Goal: Information Seeking & Learning: Learn about a topic

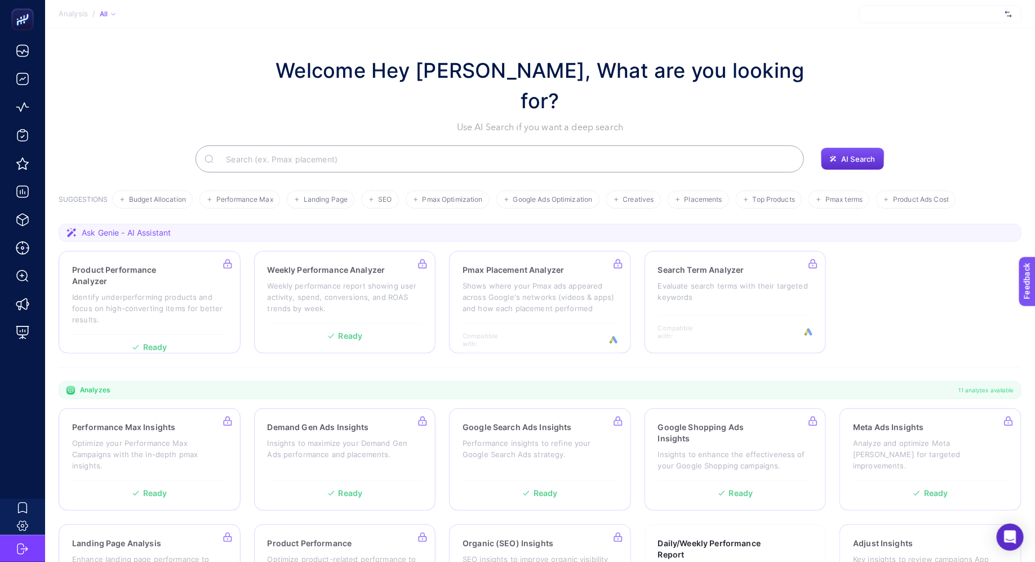
click at [903, 17] on div at bounding box center [940, 14] width 162 height 18
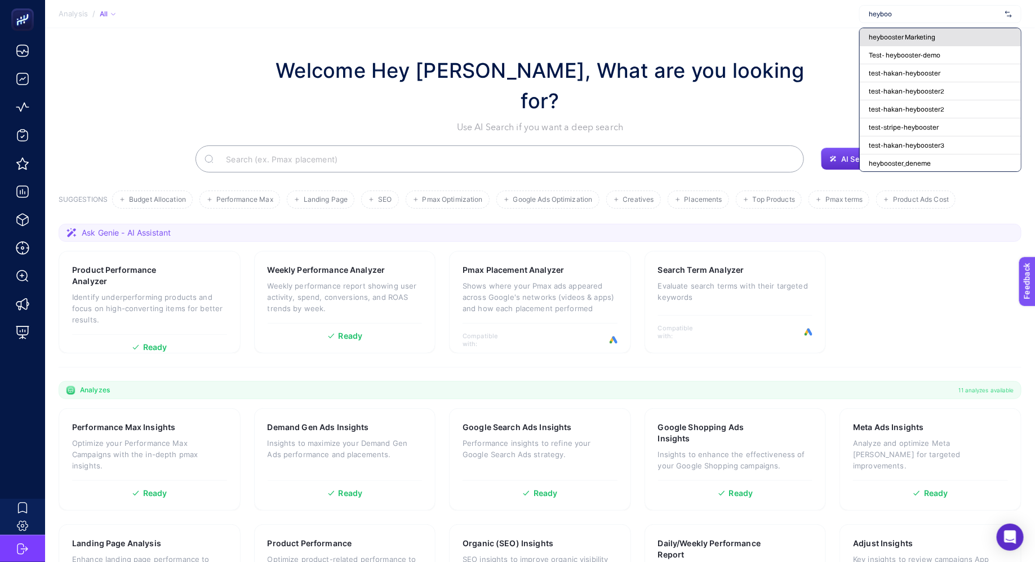
type input "heyboo"
click at [900, 37] on span "heybooster Marketing" at bounding box center [901, 37] width 66 height 9
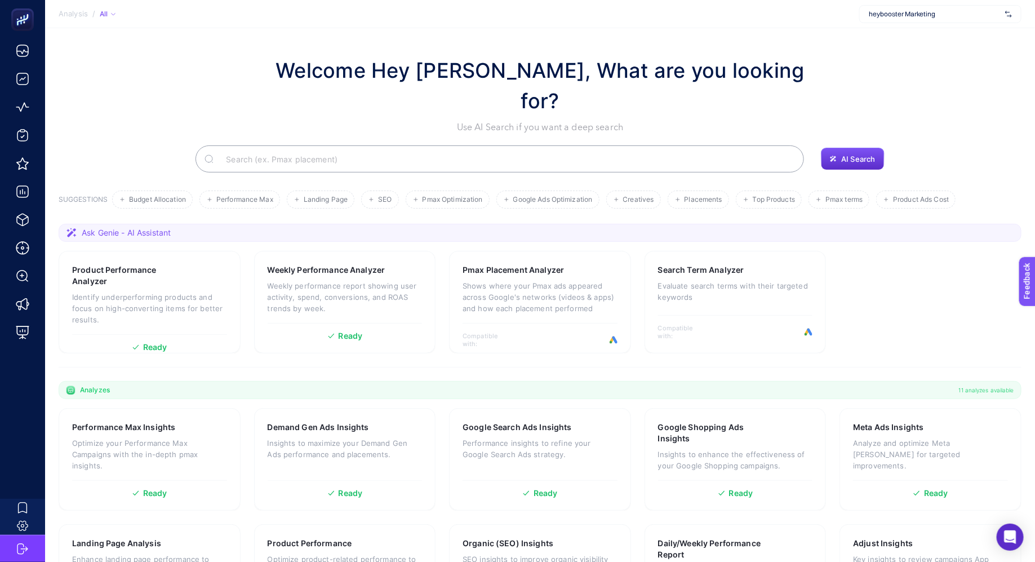
click at [900, 37] on section "Welcome Hey [PERSON_NAME], What are you looking for? Use AI Search if you want …" at bounding box center [540, 392] width 990 height 728
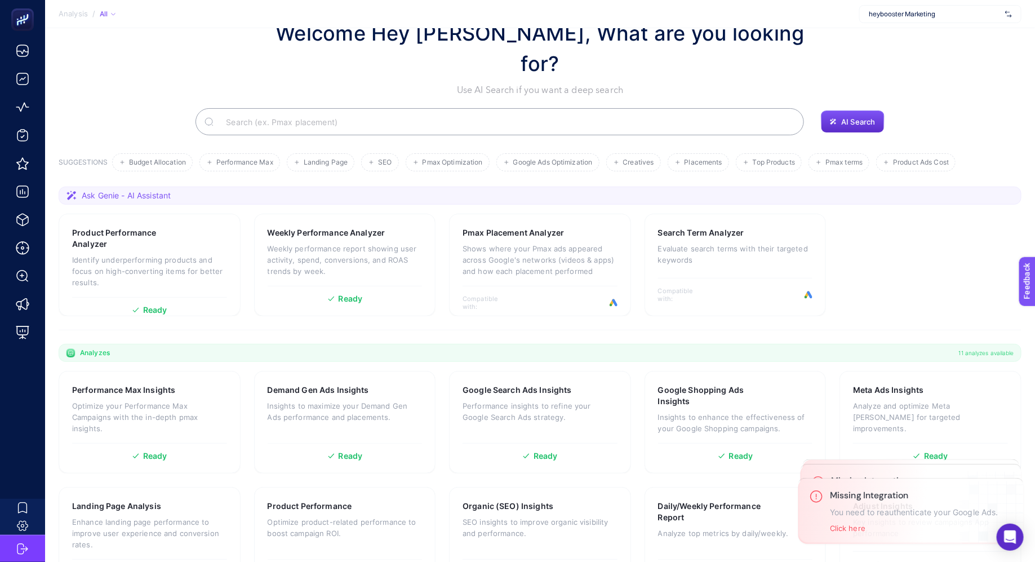
scroll to position [78, 0]
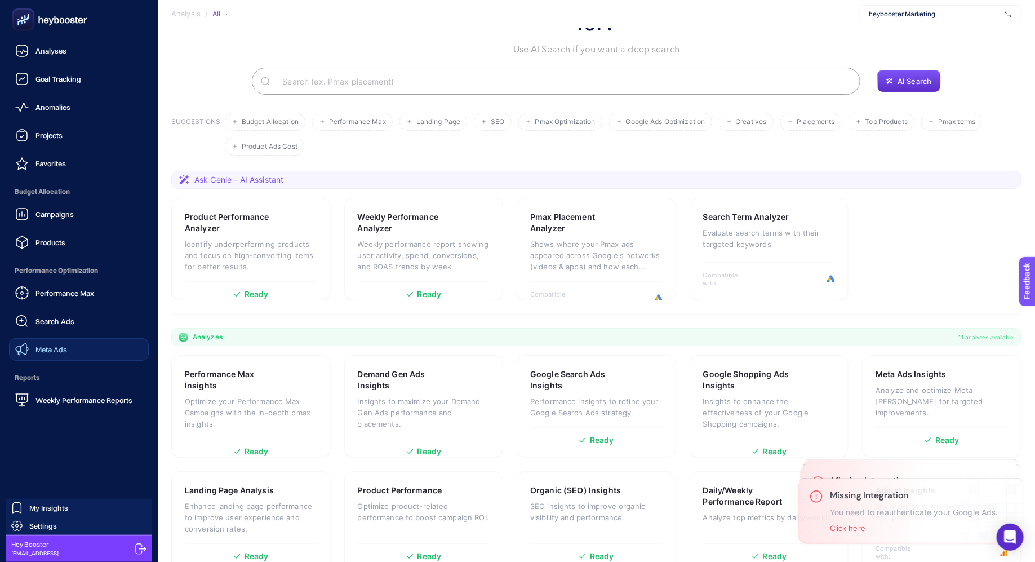
click at [60, 349] on span "Meta Ads" at bounding box center [51, 349] width 32 height 9
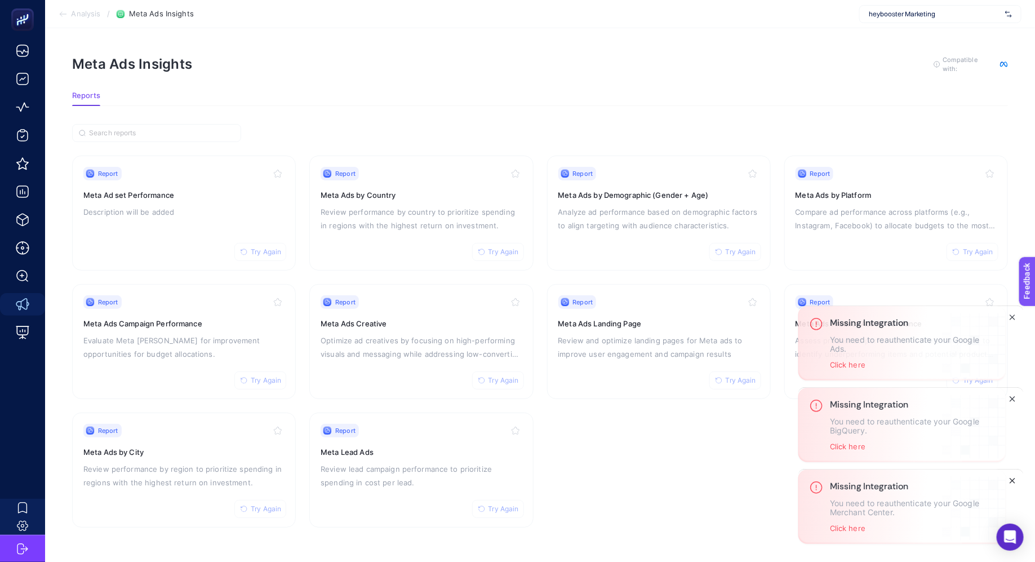
click at [1012, 478] on icon "Close" at bounding box center [1012, 480] width 9 height 9
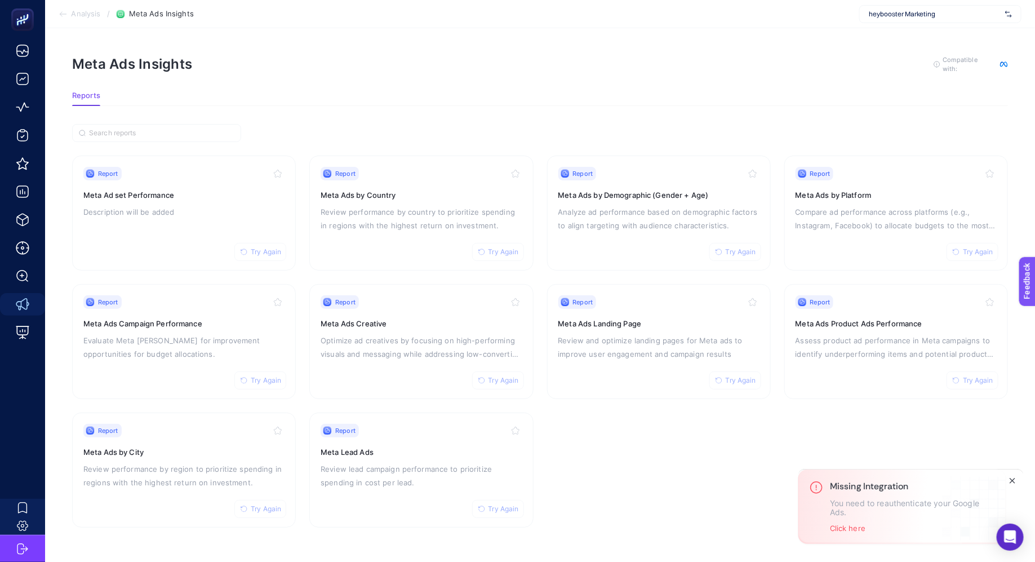
click at [1012, 478] on icon "Close" at bounding box center [1012, 480] width 9 height 9
click at [191, 223] on div "Report Try Again Meta Ad set Performance Description will be added" at bounding box center [183, 213] width 201 height 92
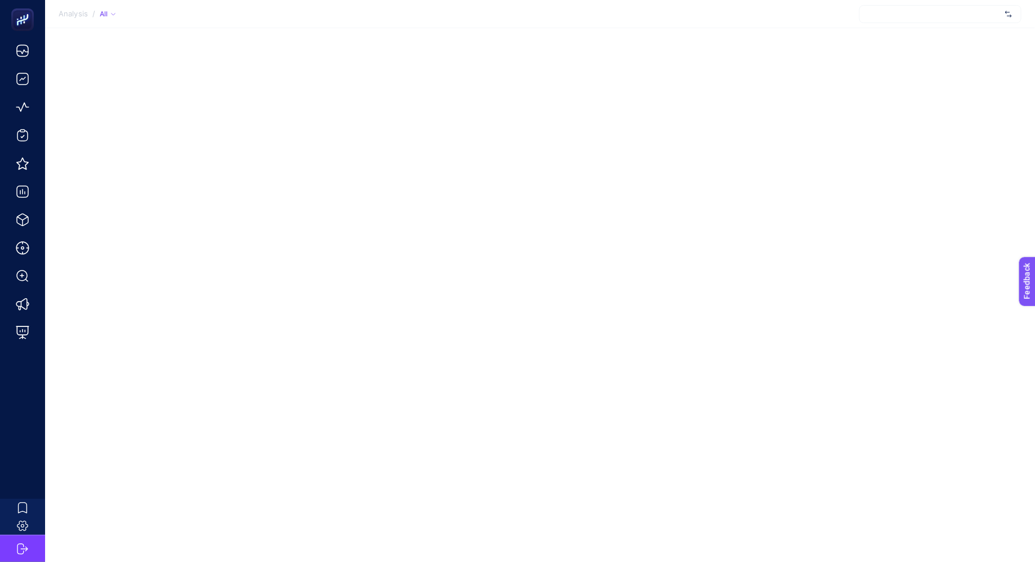
click at [731, 19] on section "Analysis / All" at bounding box center [540, 14] width 990 height 28
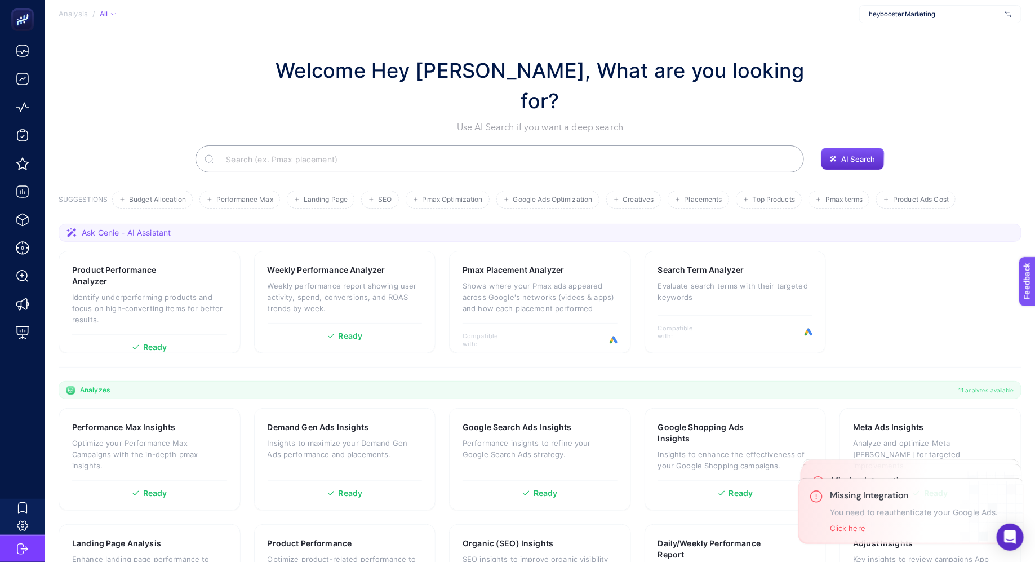
click at [946, 14] on span "heybooster Marketing" at bounding box center [934, 14] width 132 height 9
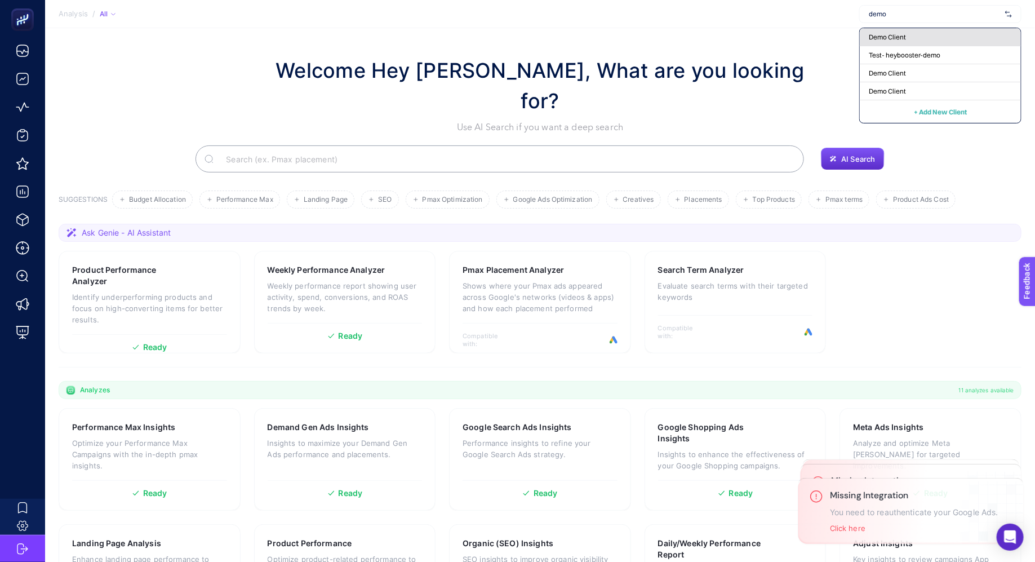
type input "demo"
click at [924, 35] on div "Demo Client" at bounding box center [939, 37] width 161 height 18
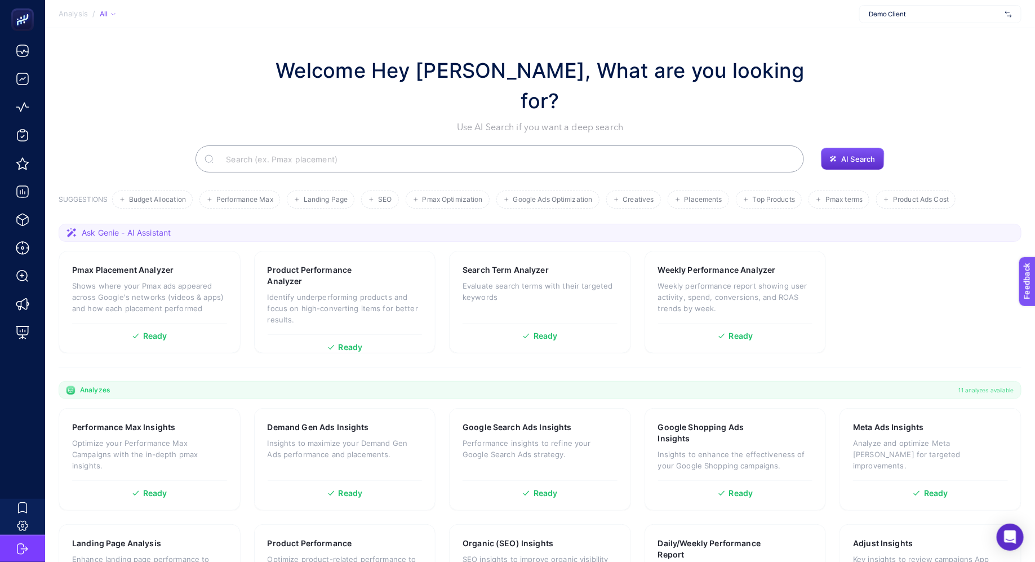
click at [800, 15] on section "Analysis / All Demo Client" at bounding box center [540, 14] width 990 height 28
click at [905, 16] on span "Demo Client" at bounding box center [934, 14] width 132 height 9
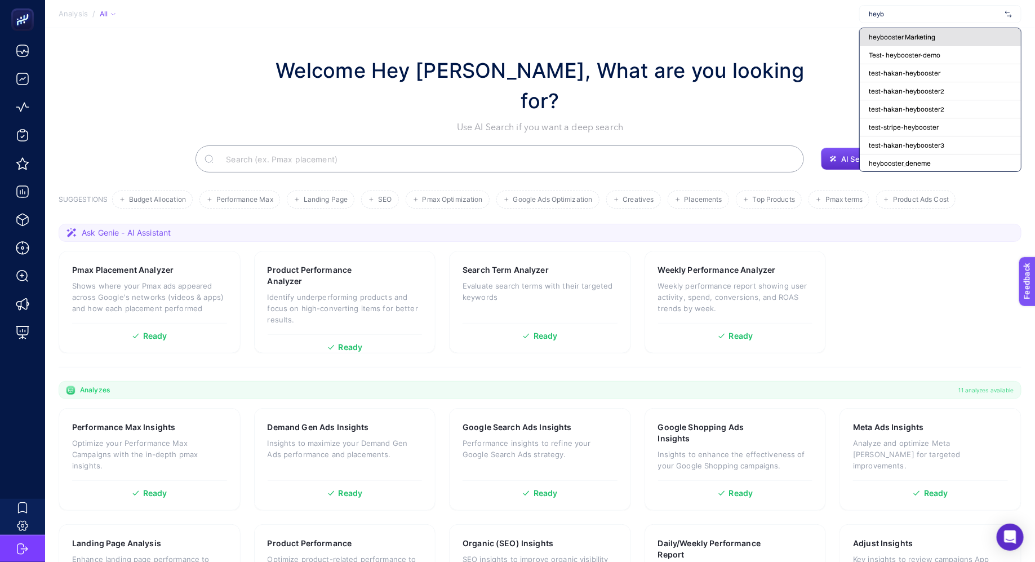
type input "heyb"
click at [910, 35] on span "heybooster Marketing" at bounding box center [901, 37] width 66 height 9
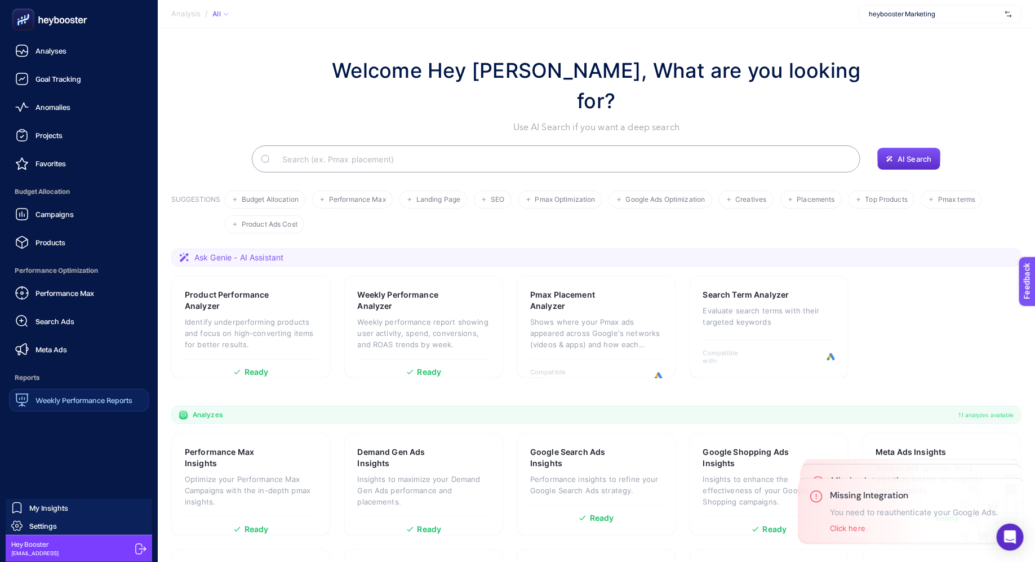
click at [51, 399] on span "Weekly Performance Reports" at bounding box center [83, 399] width 97 height 9
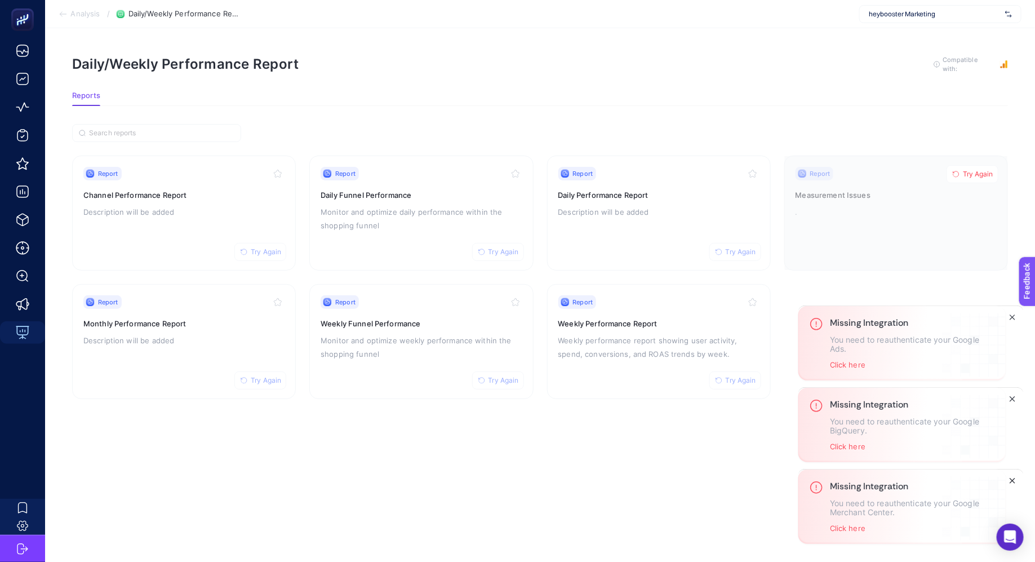
click at [1013, 474] on button "Close" at bounding box center [1012, 481] width 14 height 14
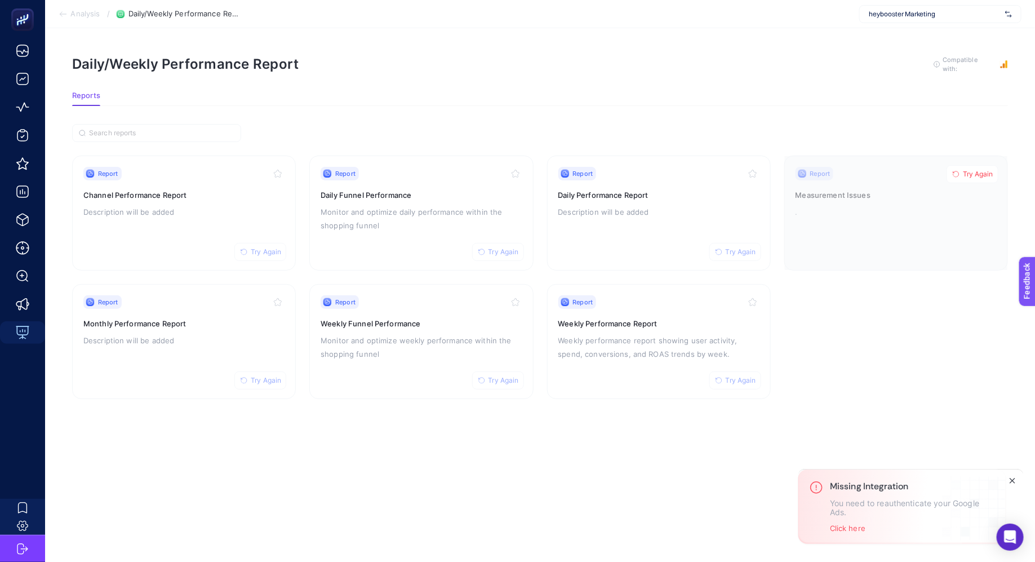
click at [1013, 474] on button "Close" at bounding box center [1012, 481] width 14 height 14
click at [596, 212] on p "Description will be added" at bounding box center [658, 212] width 201 height 14
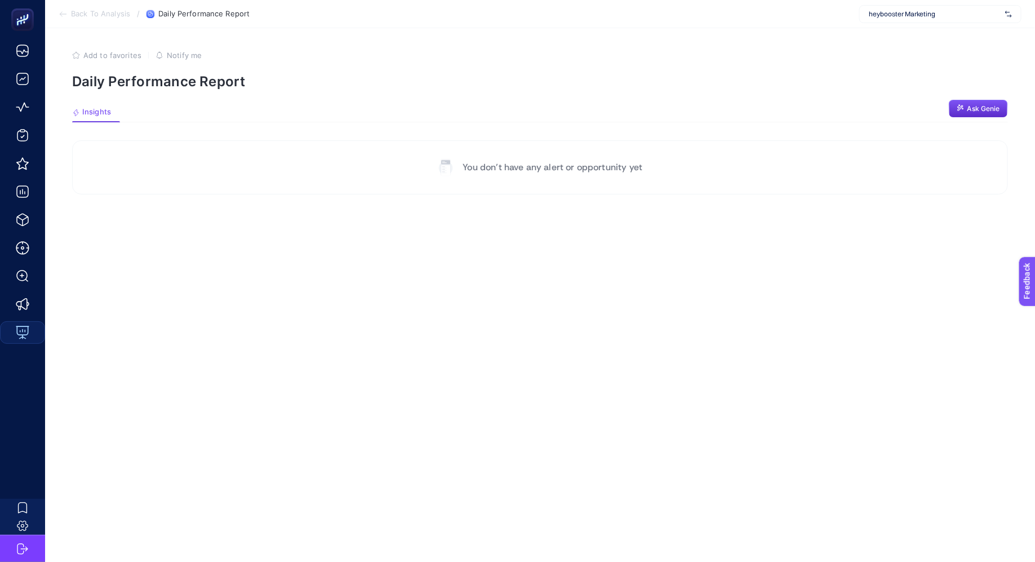
click at [118, 16] on span "Back To Analysis" at bounding box center [100, 14] width 59 height 9
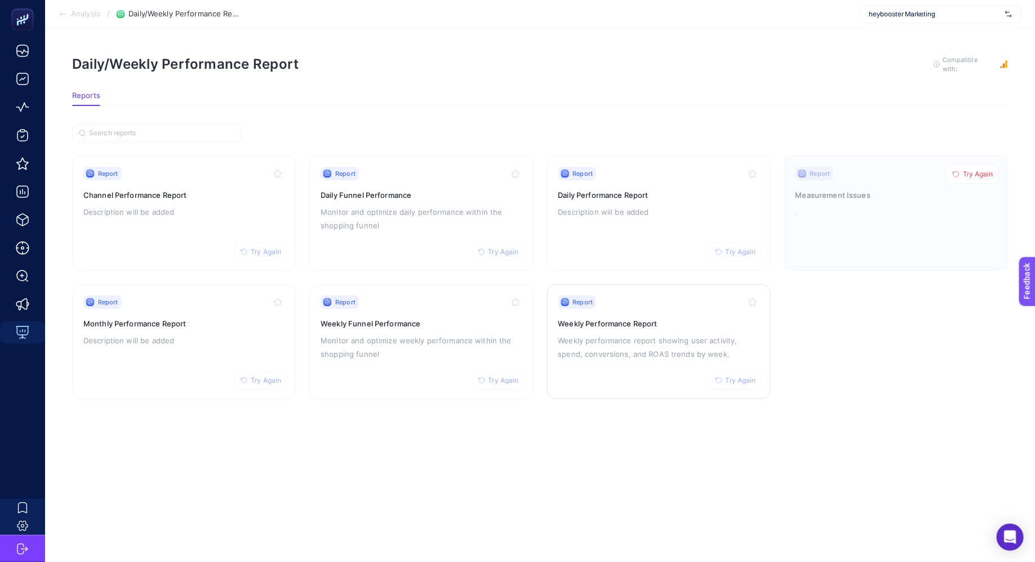
click at [613, 346] on p "Weekly performance report showing user activity, spend, conversions, and ROAS t…" at bounding box center [658, 346] width 201 height 27
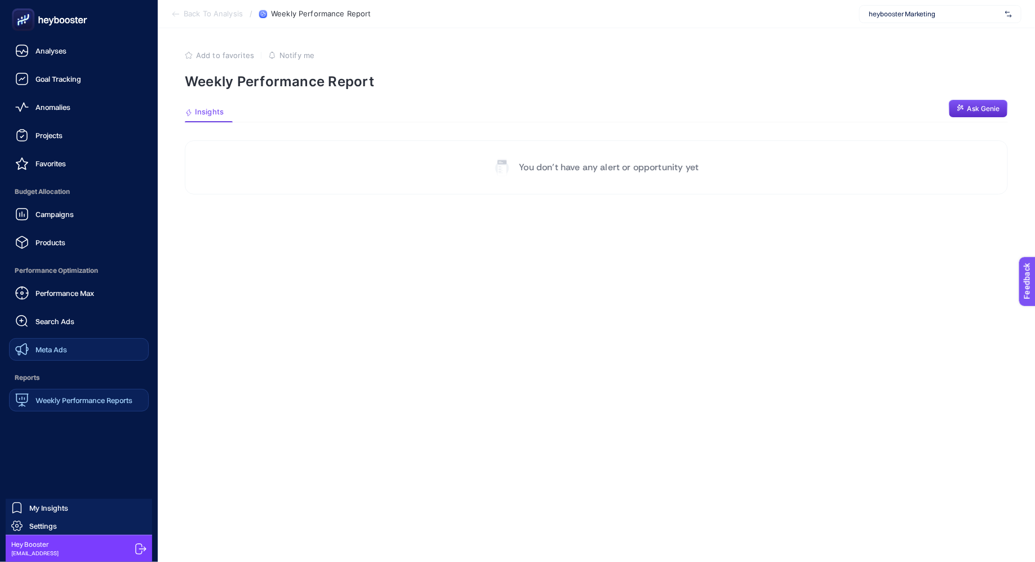
click at [64, 343] on div "Meta Ads" at bounding box center [41, 349] width 52 height 14
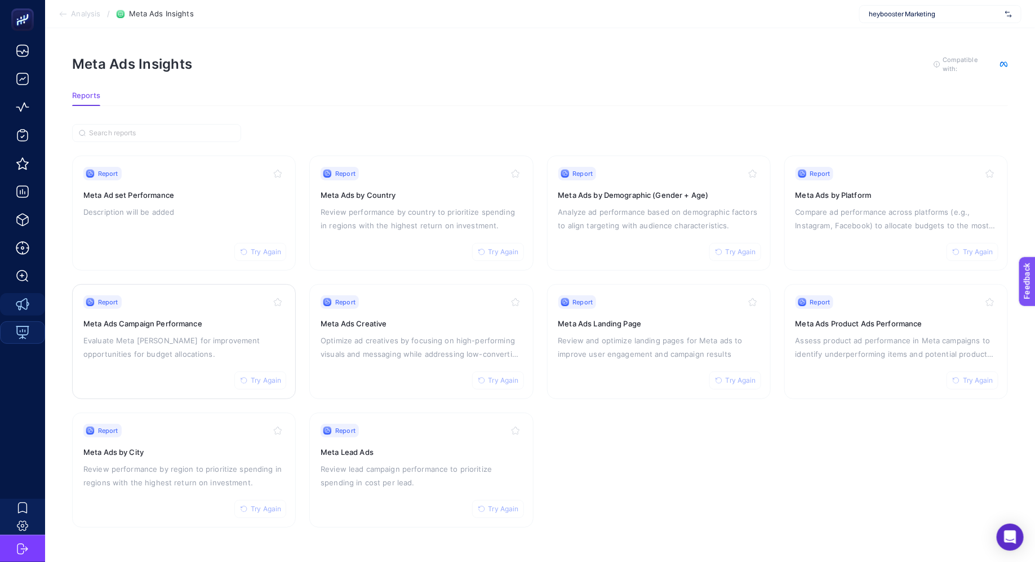
click at [210, 326] on h3 "Meta Ads Campaign Performance" at bounding box center [183, 323] width 201 height 11
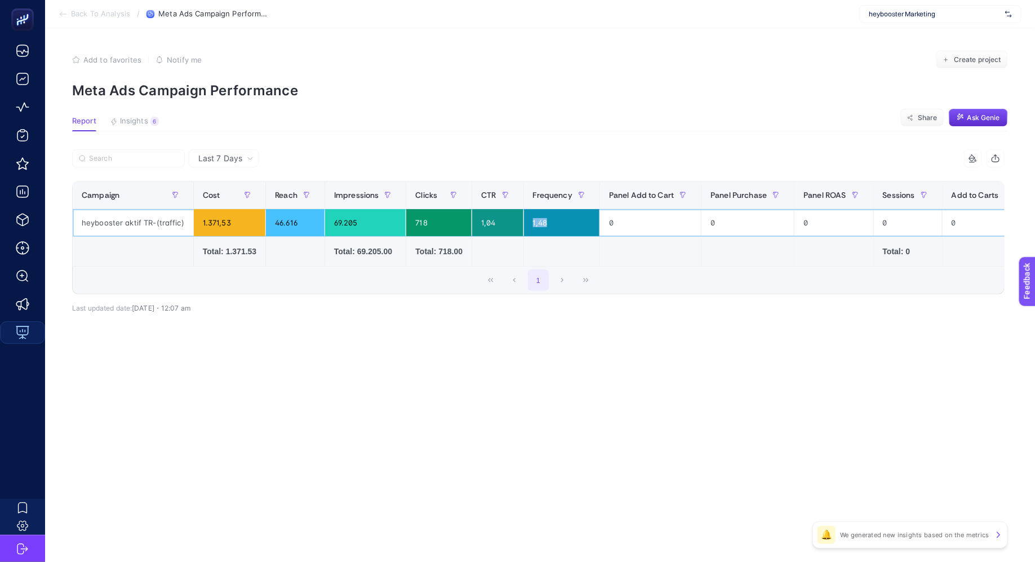
drag, startPoint x: 533, startPoint y: 224, endPoint x: 566, endPoint y: 225, distance: 33.2
click at [565, 224] on div "1,48" at bounding box center [561, 222] width 75 height 27
click at [509, 433] on article "Add to favorites false Notify me Create project Meta Ads Campaign Performance R…" at bounding box center [540, 294] width 990 height 533
